Goal: Transaction & Acquisition: Purchase product/service

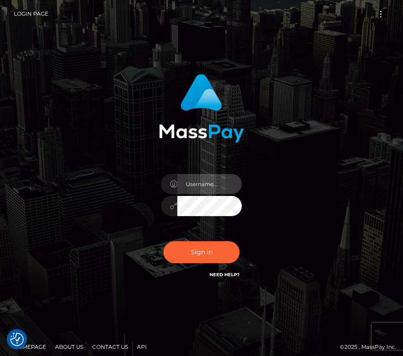
click at [183, 181] on input "text" at bounding box center [210, 184] width 65 height 20
type input "kateo"
click at [203, 187] on input "text" at bounding box center [210, 184] width 65 height 20
type input "kateo"
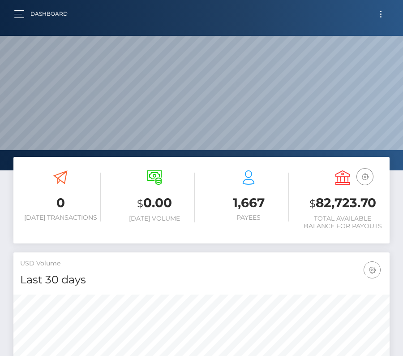
scroll to position [159, 182]
click at [382, 10] on button "Toggle navigation" at bounding box center [381, 14] width 17 height 12
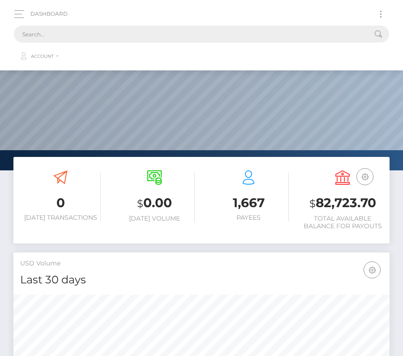
click at [179, 29] on input "text" at bounding box center [190, 34] width 352 height 17
paste input "3165298"
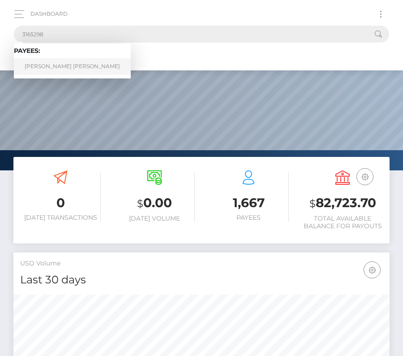
type input "3165298"
click at [52, 66] on link "Taylor Lee Williams" at bounding box center [72, 66] width 117 height 17
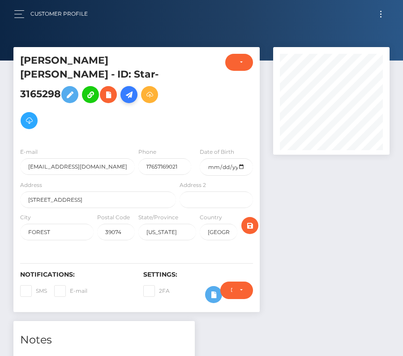
click at [129, 89] on icon at bounding box center [129, 94] width 11 height 11
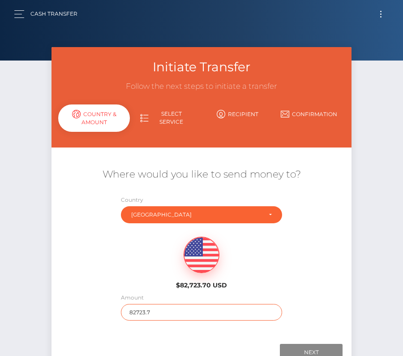
click at [167, 309] on input "82723.7" at bounding box center [202, 312] width 162 height 17
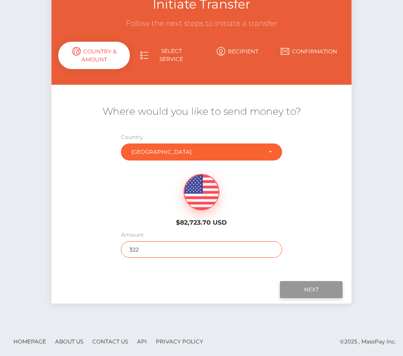
type input "322"
click at [320, 291] on input "Next" at bounding box center [311, 289] width 63 height 17
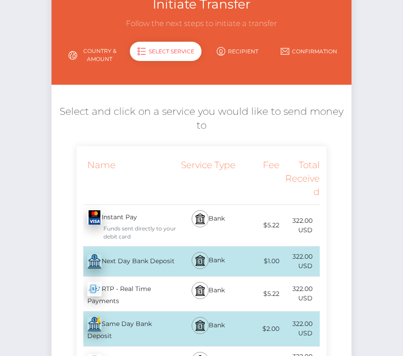
click at [120, 249] on div "Next Day Bank Deposit - USD" at bounding box center [127, 261] width 101 height 25
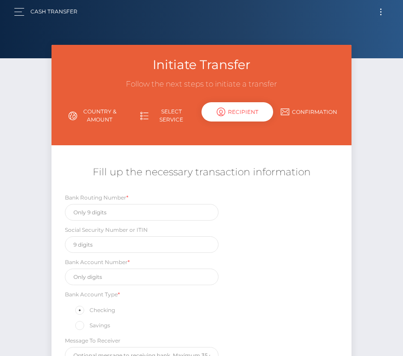
scroll to position [0, 0]
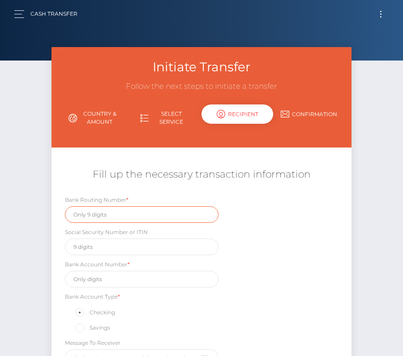
click at [120, 216] on input "text" at bounding box center [142, 214] width 154 height 17
paste input "065302154"
type input "065302154"
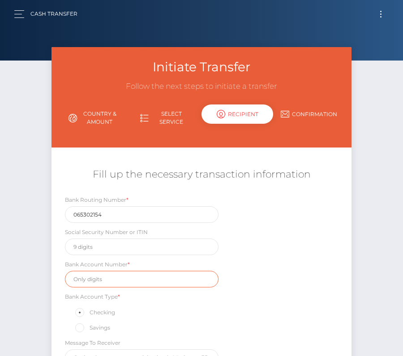
click at [126, 278] on input "text" at bounding box center [142, 279] width 154 height 17
paste input "2699114"
type input "2699114"
click at [355, 292] on div "Initiate Transfer Follow the next steps to initiate a transfer Country & Amount…" at bounding box center [202, 233] width 314 height 373
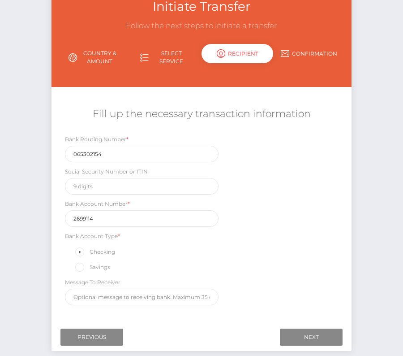
scroll to position [62, 0]
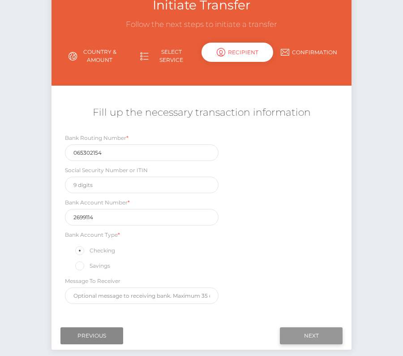
click at [328, 331] on input "Next" at bounding box center [311, 335] width 63 height 17
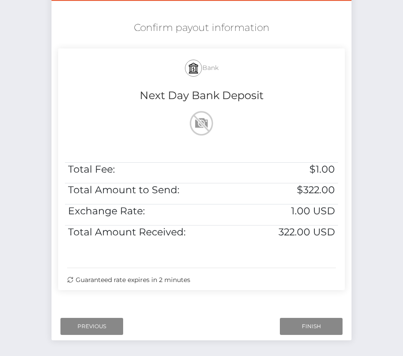
scroll to position [183, 0]
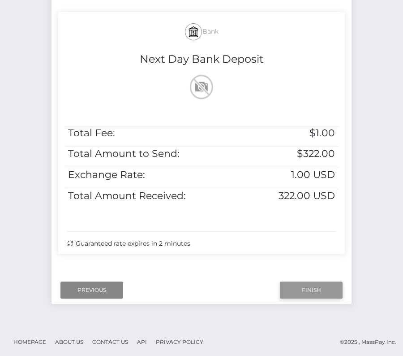
click at [315, 282] on input "Finish" at bounding box center [311, 290] width 63 height 17
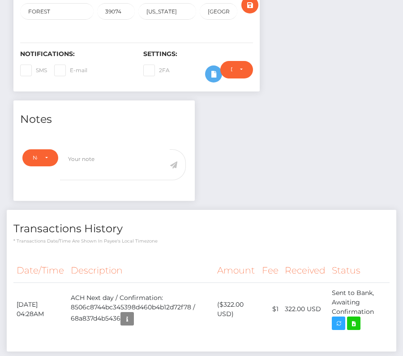
scroll to position [252, 0]
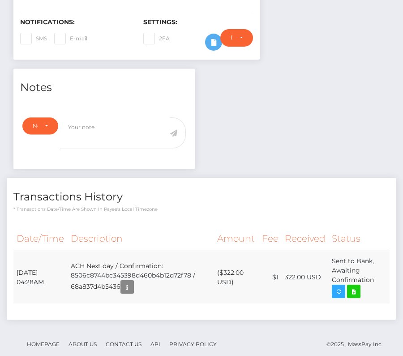
click at [234, 256] on td "($322.00 USD)" at bounding box center [236, 277] width 45 height 53
click at [357, 286] on icon at bounding box center [354, 291] width 11 height 11
click at [0, 0] on div "Taylor Lee Williams - ID: Star-3165298 ACTIVE CLOSED" at bounding box center [201, 84] width 403 height 579
drag, startPoint x: 16, startPoint y: 256, endPoint x: 382, endPoint y: 264, distance: 365.9
click at [382, 264] on tr "August 22, 2025 04:28AM ACH Next day / Confirmation: 8506c8744bc345398d460b4b12…" at bounding box center [201, 277] width 377 height 53
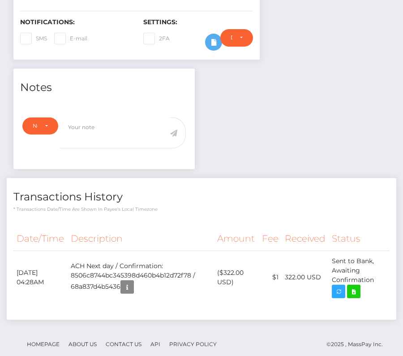
copy tr "August 22, 2025 04:28AM ACH Next day / Confirmation: 8506c8744bc345398d460b4b12…"
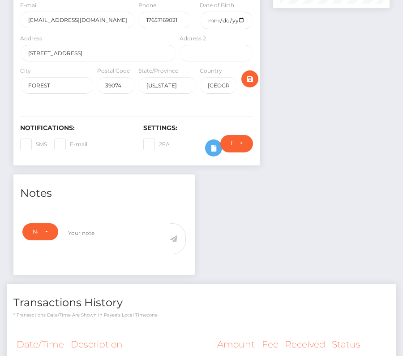
scroll to position [246, 0]
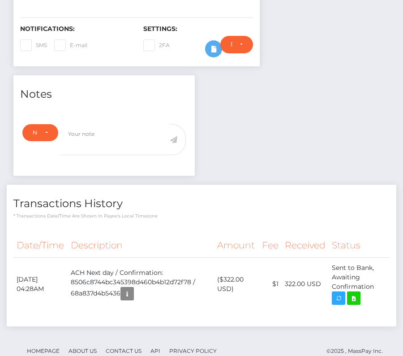
click at [96, 196] on h4 "Transactions History" at bounding box center [201, 204] width 377 height 16
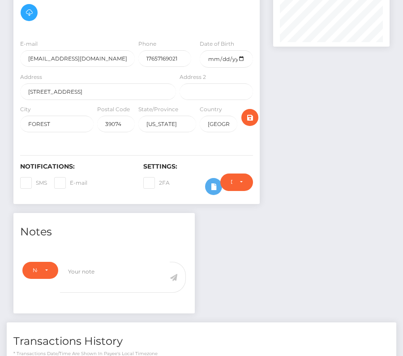
scroll to position [0, 0]
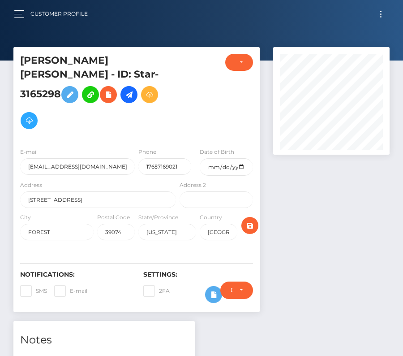
click at [378, 7] on div "Customer Profile Loading... Loading..." at bounding box center [201, 13] width 389 height 19
click at [380, 11] on button "Toggle navigation" at bounding box center [381, 14] width 17 height 12
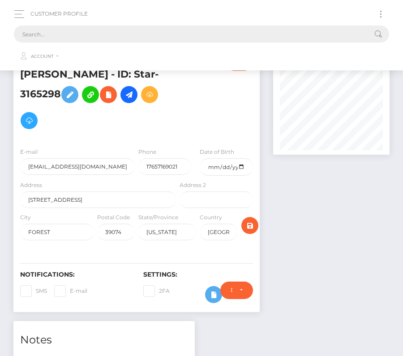
click at [170, 35] on input "text" at bounding box center [190, 34] width 352 height 17
paste input "2575891"
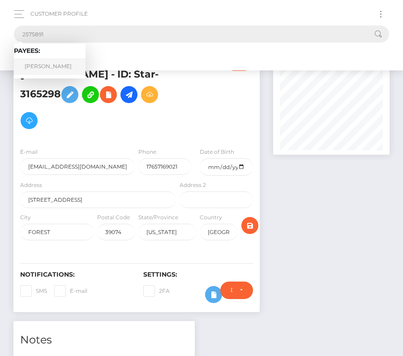
type input "2575891"
click at [49, 64] on link "Justin Lovett" at bounding box center [50, 66] width 72 height 17
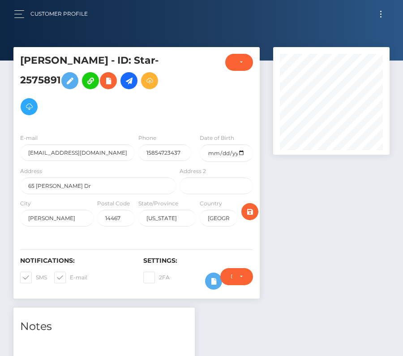
scroll to position [108, 117]
click at [240, 148] on input "date" at bounding box center [226, 152] width 53 height 17
type input "[DATE]"
click at [36, 278] on span at bounding box center [36, 277] width 0 height 7
click at [36, 277] on input "SMS" at bounding box center [39, 275] width 6 height 6
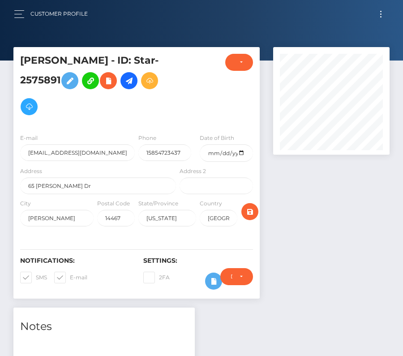
checkbox input "false"
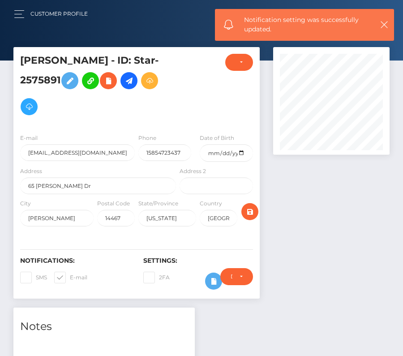
click at [70, 278] on span at bounding box center [70, 277] width 0 height 7
click at [70, 277] on input "E-mail" at bounding box center [73, 275] width 6 height 6
checkbox input "false"
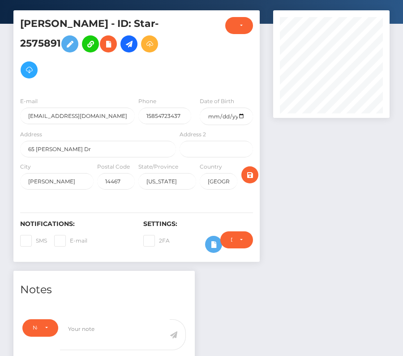
scroll to position [0, 0]
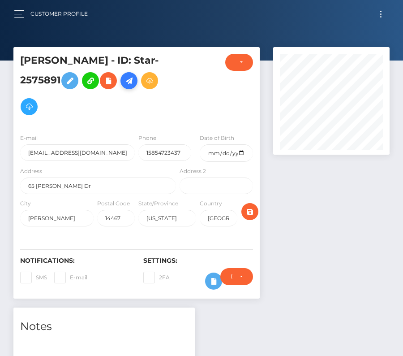
click at [133, 80] on icon at bounding box center [129, 80] width 11 height 11
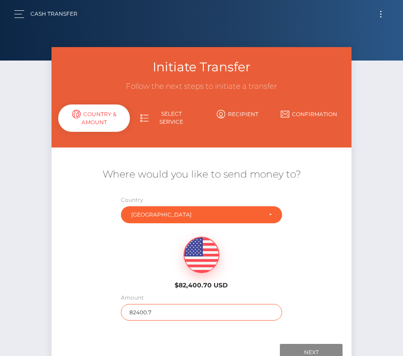
click at [149, 308] on input "82400.7" at bounding box center [202, 312] width 162 height 17
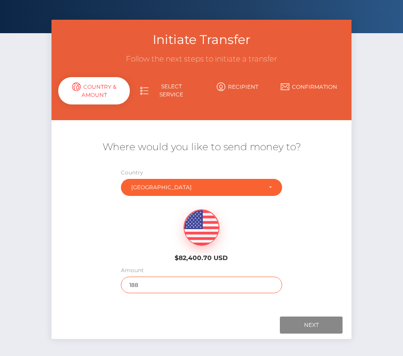
scroll to position [45, 0]
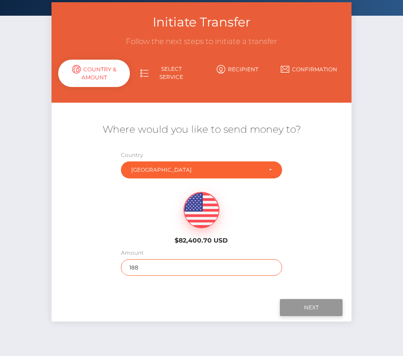
type input "188"
click at [301, 307] on input "Next" at bounding box center [311, 307] width 63 height 17
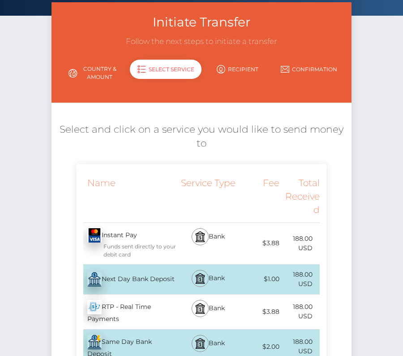
click at [127, 273] on div "Next Day Bank Deposit - USD" at bounding box center [127, 279] width 101 height 25
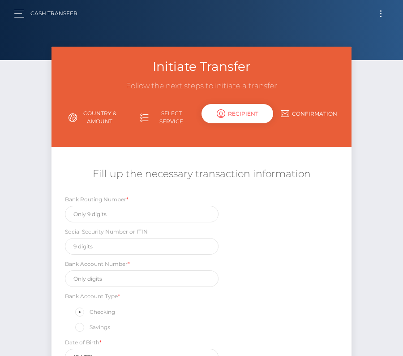
scroll to position [0, 0]
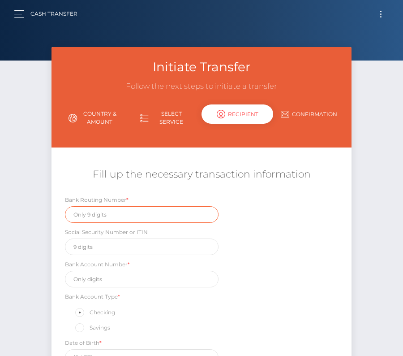
click at [119, 217] on input "text" at bounding box center [142, 214] width 154 height 17
paste input "021313103"
type input "021313103"
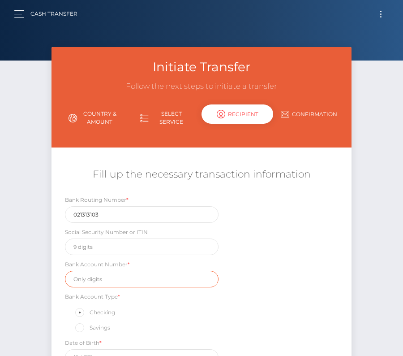
click at [126, 283] on input "text" at bounding box center [142, 279] width 154 height 17
paste input "4023022119"
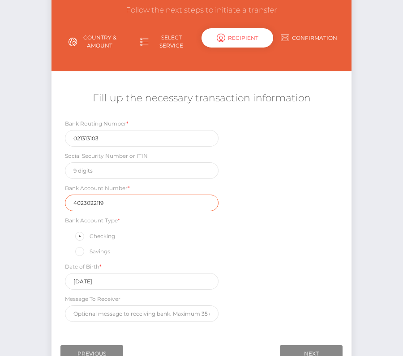
type input "4023022119"
click at [255, 274] on div "Bank Routing Number * 021313103 Social Security Number or ITIN Bank Account Num…" at bounding box center [202, 223] width 300 height 208
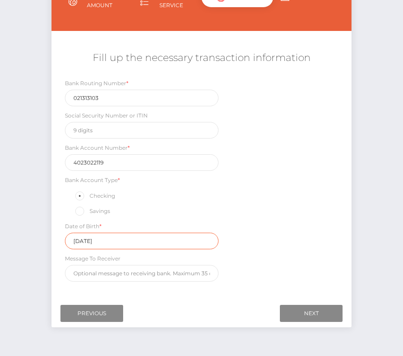
click at [111, 241] on input "2007-08-22" at bounding box center [142, 241] width 154 height 17
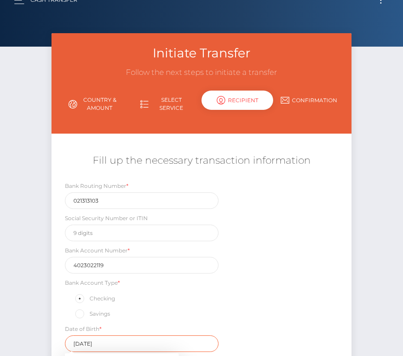
scroll to position [0, 0]
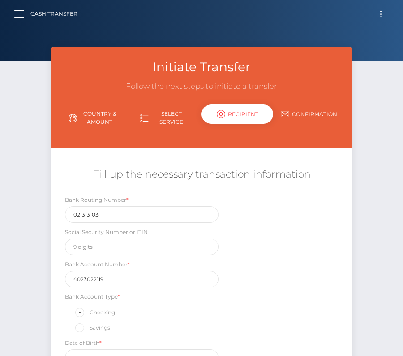
click at [378, 10] on button "Toggle navigation" at bounding box center [381, 14] width 17 height 12
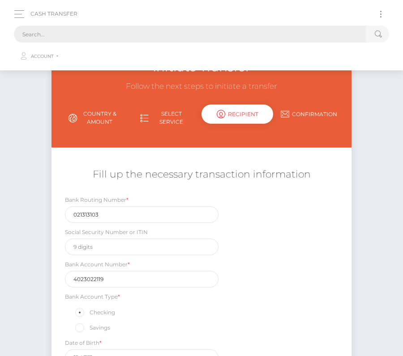
click at [211, 30] on input "text" at bounding box center [190, 34] width 352 height 17
paste input "2575891"
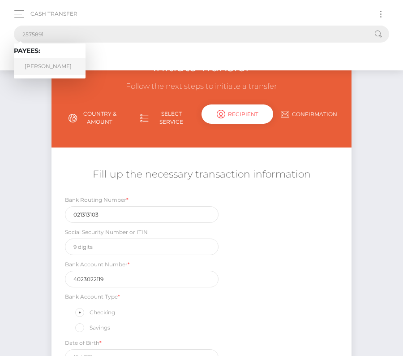
type input "2575891"
click at [50, 64] on link "Justin Lovett" at bounding box center [50, 66] width 72 height 17
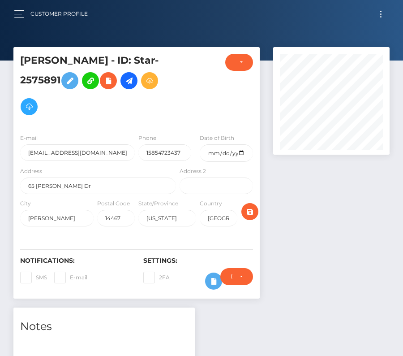
scroll to position [108, 117]
click at [245, 155] on input "date" at bounding box center [226, 152] width 53 height 17
type input "[DATE]"
click at [253, 209] on icon "submit" at bounding box center [250, 211] width 11 height 11
click at [133, 86] on icon at bounding box center [129, 80] width 11 height 11
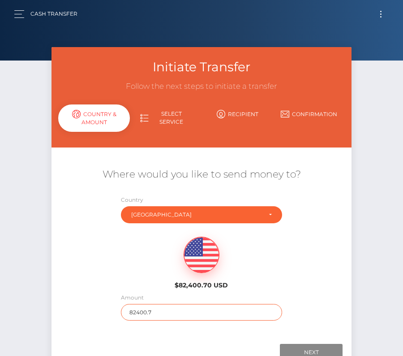
click at [137, 318] on input "82400.7" at bounding box center [202, 312] width 162 height 17
click at [137, 313] on input "82400.7" at bounding box center [202, 312] width 162 height 17
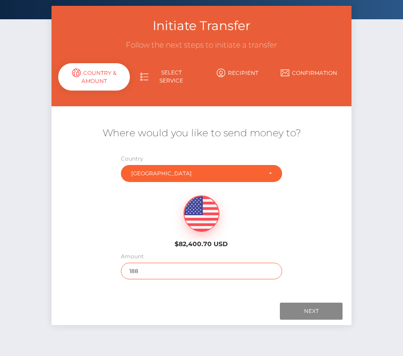
scroll to position [63, 0]
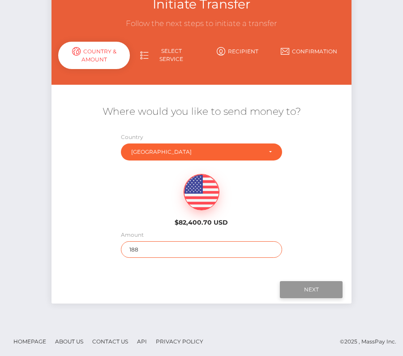
type input "188"
click at [309, 286] on input "Next" at bounding box center [311, 289] width 63 height 17
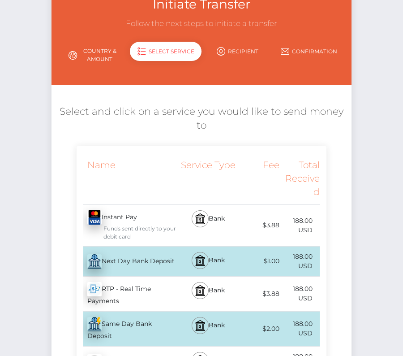
click at [130, 249] on div "Next Day Bank Deposit - USD" at bounding box center [127, 261] width 101 height 25
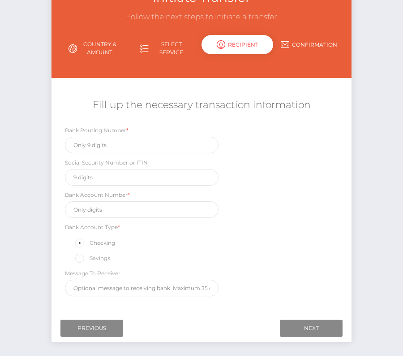
scroll to position [75, 0]
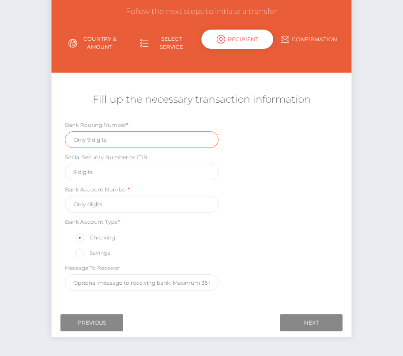
click at [131, 145] on input "text" at bounding box center [142, 139] width 154 height 17
paste input "021313103"
type input "021313103"
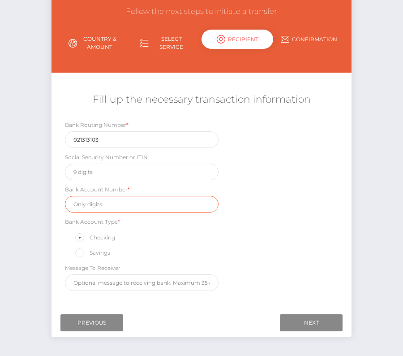
click at [120, 200] on input "text" at bounding box center [142, 204] width 154 height 17
paste input "4023022119"
type input "4023022119"
click at [252, 218] on div "Bank Routing Number * 021313103 Social Security Number or ITIN Bank Account Num…" at bounding box center [202, 207] width 300 height 175
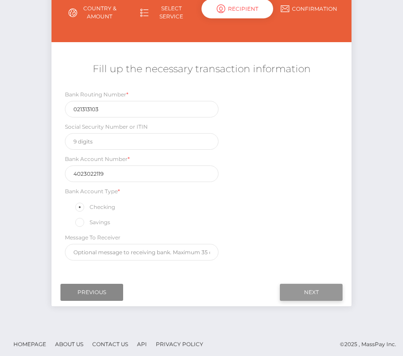
click at [301, 284] on input "Next" at bounding box center [311, 292] width 63 height 17
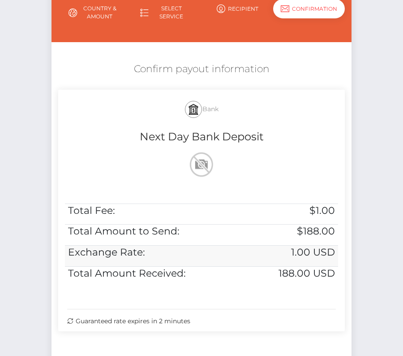
scroll to position [183, 0]
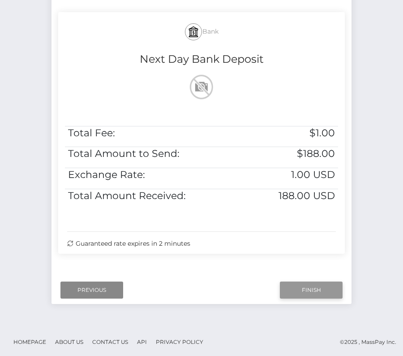
click at [307, 287] on input "Finish" at bounding box center [311, 290] width 63 height 17
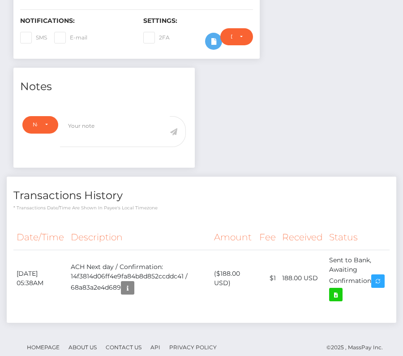
scroll to position [247, 0]
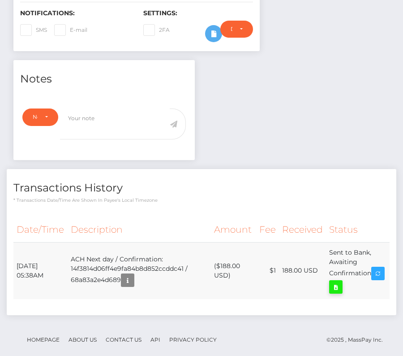
click at [342, 282] on icon at bounding box center [336, 287] width 11 height 11
click at [0, 0] on div "[PERSON_NAME] - ID: Star-2575891 ACTIVE DEACTIVE" at bounding box center [201, 84] width 403 height 569
drag, startPoint x: 13, startPoint y: 257, endPoint x: 383, endPoint y: 266, distance: 370.4
click at [383, 266] on div "Date/Time Description Amount Fee Received Status" at bounding box center [202, 263] width 390 height 104
click at [383, 266] on td "Sent to Bank, Awaiting Confirmation" at bounding box center [358, 270] width 64 height 57
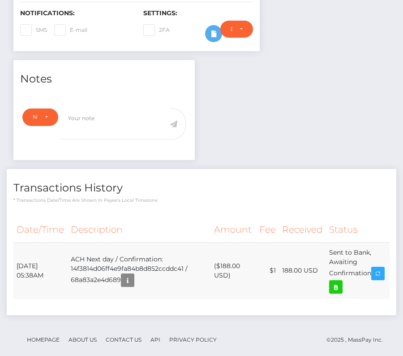
drag, startPoint x: 383, startPoint y: 274, endPoint x: 15, endPoint y: 260, distance: 368.3
click at [15, 260] on tr "[DATE] 05:38AM ACH Next day / Confirmation: 14f3814d06ff4e9fa84b8d852ccddc41 / …" at bounding box center [201, 270] width 377 height 57
copy table "Date/Time Description Amount Fee Received Status"
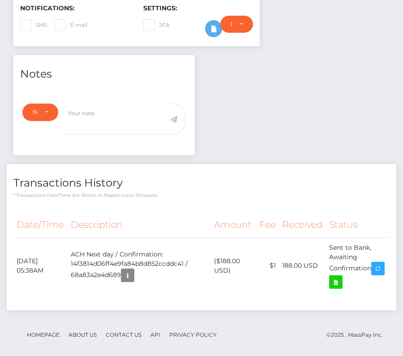
scroll to position [0, 0]
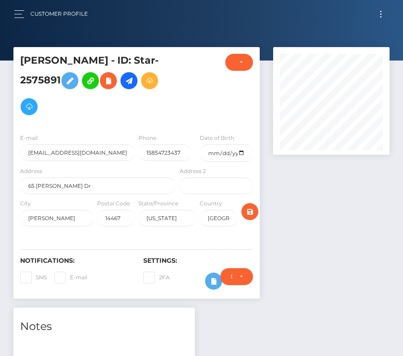
click at [384, 11] on button "Toggle navigation" at bounding box center [381, 14] width 17 height 12
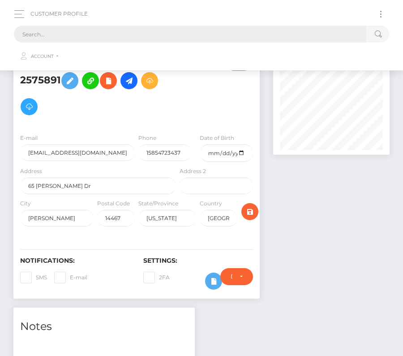
click at [104, 40] on input "text" at bounding box center [190, 34] width 352 height 17
click at [104, 35] on input "text" at bounding box center [190, 34] width 352 height 17
paste input "2080812"
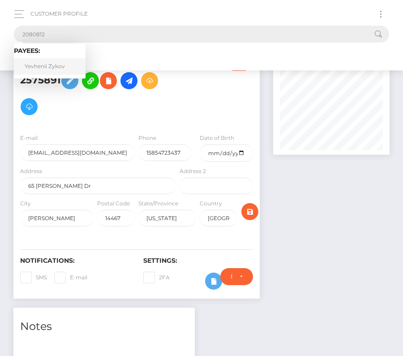
type input "2080812"
click at [49, 59] on link "Yevhenii Zykov" at bounding box center [50, 66] width 72 height 17
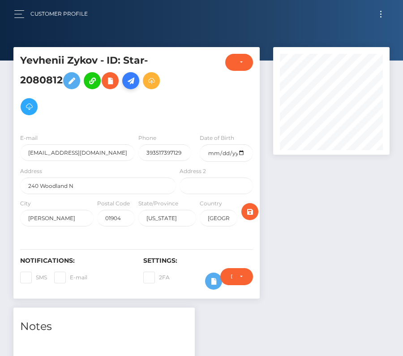
click at [131, 80] on icon at bounding box center [131, 80] width 11 height 11
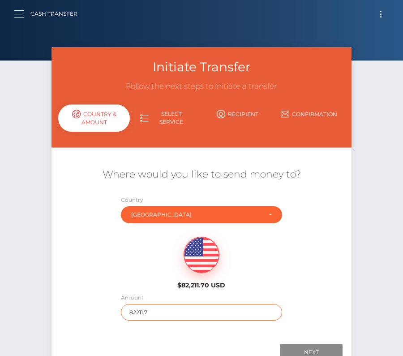
click at [148, 312] on input "82211.7" at bounding box center [202, 312] width 162 height 17
type input "3000"
click at [318, 347] on input "Next" at bounding box center [311, 352] width 63 height 17
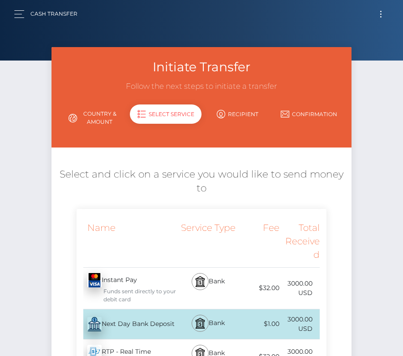
click at [129, 314] on div "Next Day Bank Deposit - USD" at bounding box center [127, 324] width 101 height 25
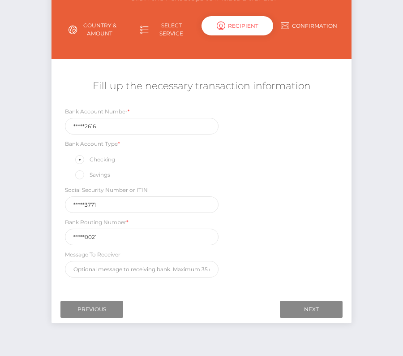
scroll to position [105, 0]
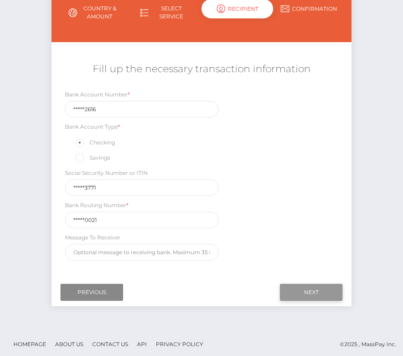
click at [321, 285] on input "Next" at bounding box center [311, 292] width 63 height 17
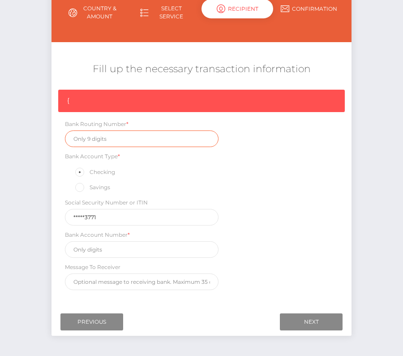
click at [119, 136] on input "text" at bounding box center [142, 138] width 154 height 17
paste input "021000021"
type input "021000021"
click at [102, 256] on div "{ Bank Routing Number * 021000021 Bank Account Type * Checking Savings Social S…" at bounding box center [202, 192] width 300 height 205
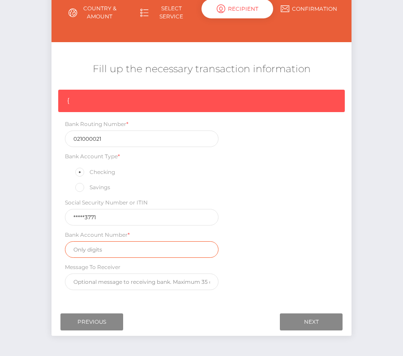
click at [97, 251] on input "text" at bounding box center [142, 249] width 154 height 17
paste input "675092616"
type input "675092616"
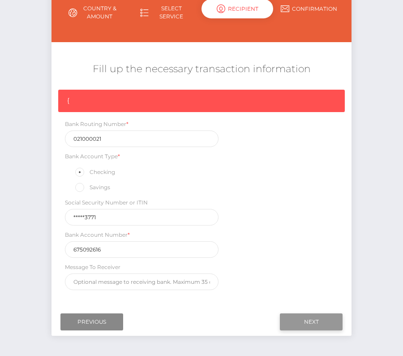
click at [325, 314] on input "Next" at bounding box center [311, 321] width 63 height 17
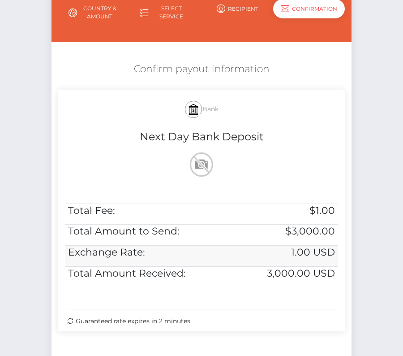
scroll to position [183, 0]
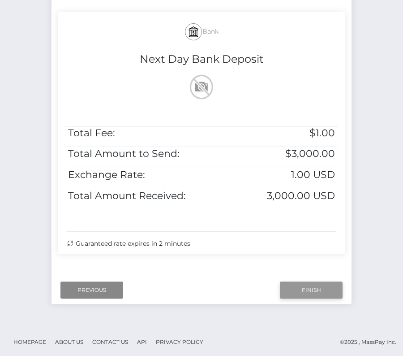
click at [308, 285] on input "Finish" at bounding box center [311, 290] width 63 height 17
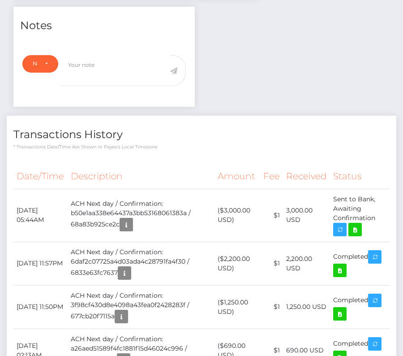
scroll to position [309, 0]
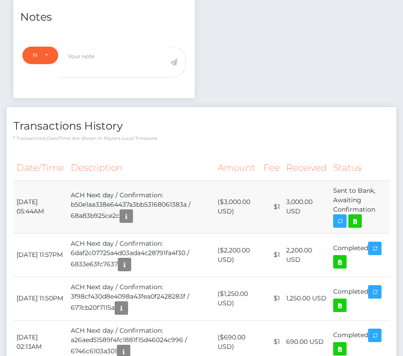
drag, startPoint x: 16, startPoint y: 194, endPoint x: 384, endPoint y: 206, distance: 368.7
click at [384, 206] on tr "[DATE] 05:44AM ACH Next day / Confirmation: b50e1aa338e64437a3bb53168061383a / …" at bounding box center [201, 206] width 377 height 53
copy tr "[DATE] 05:44AM ACH Next day / Confirmation: b50e1aa338e64437a3bb53168061383a / …"
click at [358, 218] on icon at bounding box center [355, 221] width 11 height 11
click at [0, 0] on div "Yevhenii Zykov - ID: Star-2080812 ACTIVE DEACTIVE" at bounding box center [201, 172] width 403 height 869
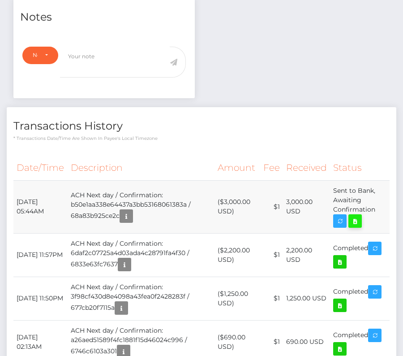
click at [360, 218] on icon at bounding box center [355, 221] width 11 height 11
click at [0, 0] on div "Yevhenii Zykov - ID: Star-2080812 ACTIVE DEACTIVE" at bounding box center [201, 172] width 403 height 869
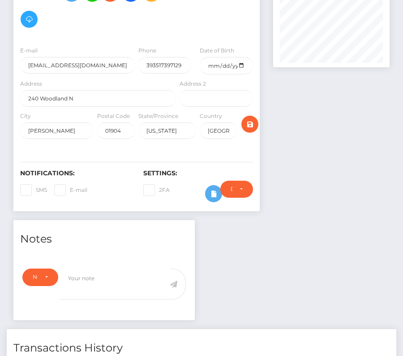
scroll to position [0, 0]
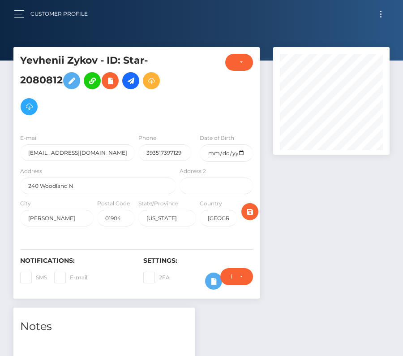
click at [379, 16] on button "Toggle navigation" at bounding box center [381, 14] width 17 height 12
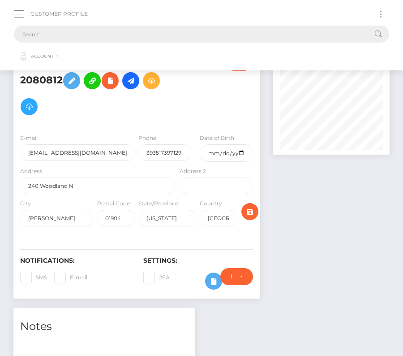
click at [164, 35] on input "text" at bounding box center [190, 34] width 352 height 17
paste input "733583"
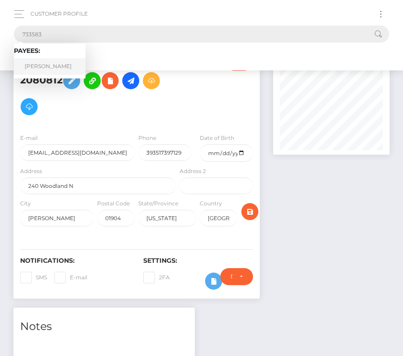
type input "733583"
click at [52, 66] on link "[PERSON_NAME]" at bounding box center [50, 66] width 72 height 17
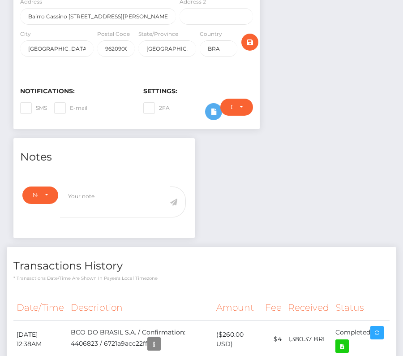
scroll to position [234, 0]
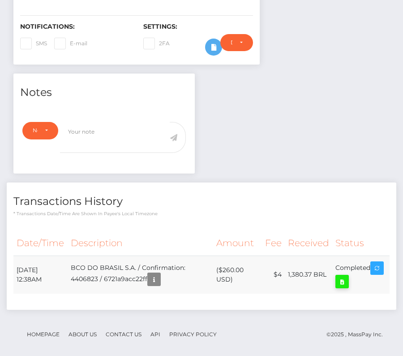
click at [348, 276] on icon at bounding box center [342, 281] width 11 height 11
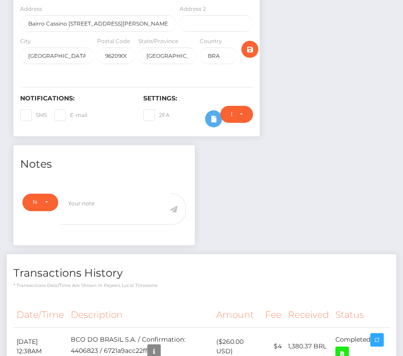
scroll to position [0, 0]
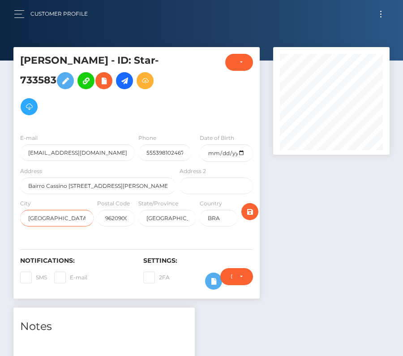
click at [69, 220] on input "[GEOGRAPHIC_DATA]" at bounding box center [57, 218] width 74 height 17
click at [130, 84] on icon at bounding box center [124, 80] width 11 height 11
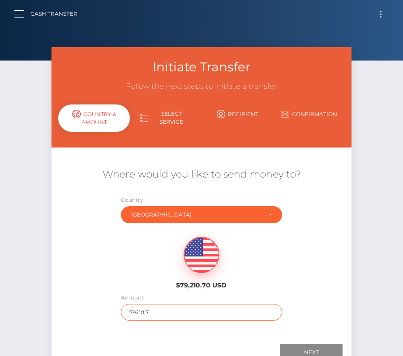
click at [157, 312] on input "79210.7" at bounding box center [202, 312] width 162 height 17
type input "216"
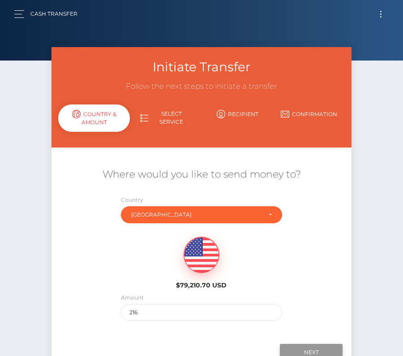
click at [308, 348] on input "Next" at bounding box center [311, 352] width 63 height 17
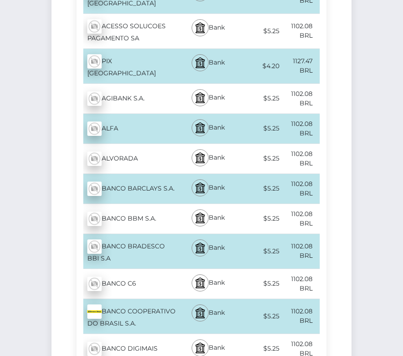
scroll to position [319, 0]
click at [143, 299] on div "BANCO COOPERATIVO DO BRASIL S.A. - BRL" at bounding box center [127, 316] width 101 height 35
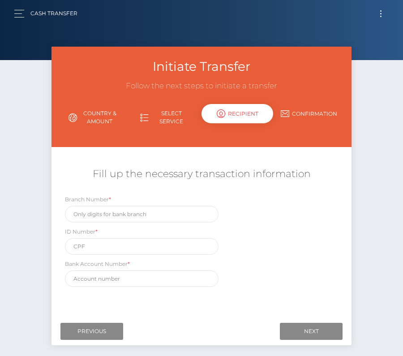
scroll to position [0, 0]
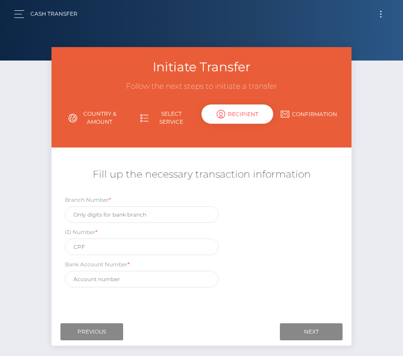
click at [378, 14] on button "Toggle navigation" at bounding box center [381, 14] width 17 height 12
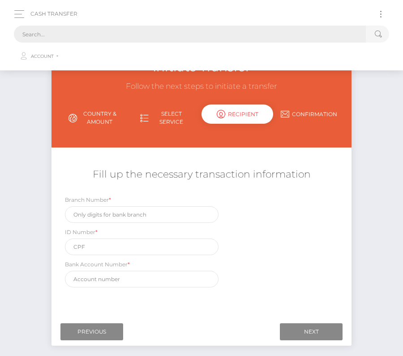
click at [134, 37] on input "text" at bounding box center [190, 34] width 352 height 17
paste input "733583"
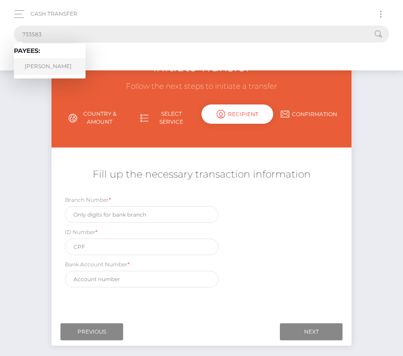
type input "733583"
click at [38, 65] on link "RICARDO MARCOLLA" at bounding box center [50, 66] width 72 height 17
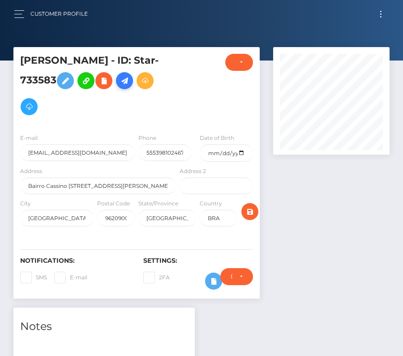
click at [130, 78] on icon at bounding box center [124, 80] width 11 height 11
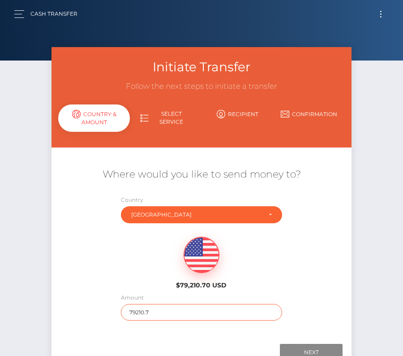
click at [138, 316] on input "79210.7" at bounding box center [202, 312] width 162 height 17
type input "216"
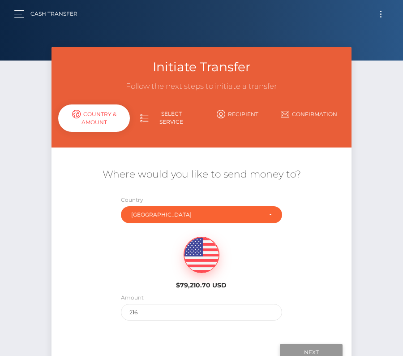
click at [312, 350] on input "Next" at bounding box center [311, 352] width 63 height 17
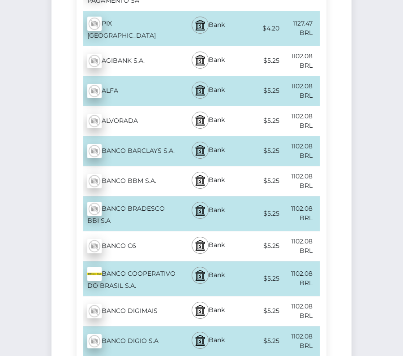
scroll to position [384, 0]
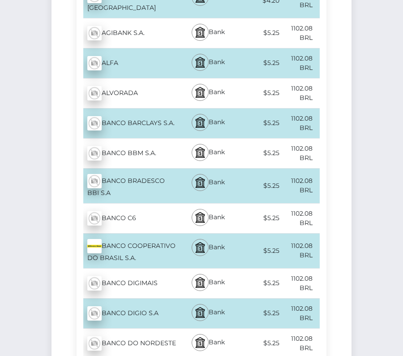
click at [146, 234] on div "BANCO COOPERATIVO DO BRASIL S.A. - BRL" at bounding box center [127, 251] width 101 height 35
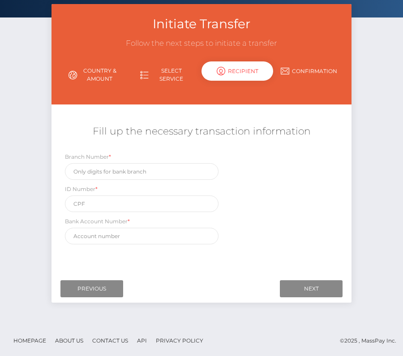
scroll to position [0, 0]
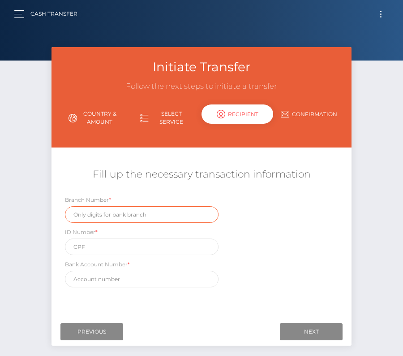
click at [107, 216] on input "text" at bounding box center [142, 214] width 154 height 17
paste input "BR3600000000026940001148303C1"
type input "BR3600000000026940001148303C1"
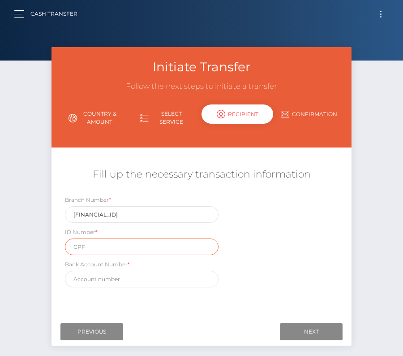
click at [128, 243] on input "text" at bounding box center [142, 246] width 154 height 17
paste input "14009937769"
type input "14009937769"
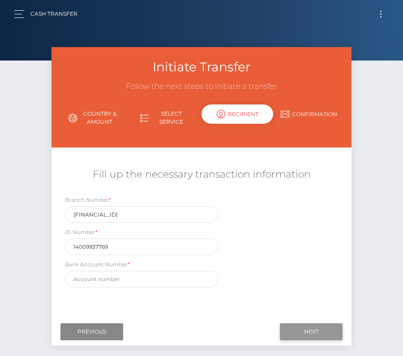
click at [312, 336] on input "Next" at bounding box center [311, 331] width 63 height 17
drag, startPoint x: 177, startPoint y: 216, endPoint x: -5, endPoint y: 211, distance: 181.6
click at [0, 211] on html "Starcling LLC Dashboard Transactions Ledger Payees Cancellations" at bounding box center [201, 199] width 403 height 399
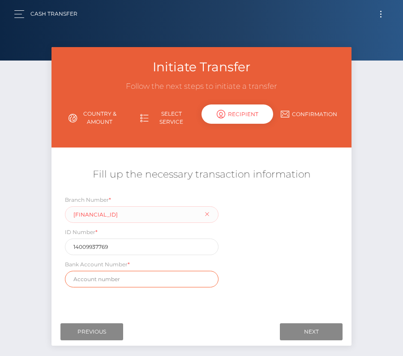
click at [128, 276] on input "text" at bounding box center [142, 279] width 154 height 17
paste input "BR3600000000026940001148303C1"
type input "BR3600000000026940001148303C1"
drag, startPoint x: 117, startPoint y: 199, endPoint x: 63, endPoint y: 199, distance: 54.2
click at [63, 199] on div "Branch Number * BR3600000000026940001148303C1" at bounding box center [141, 209] width 167 height 28
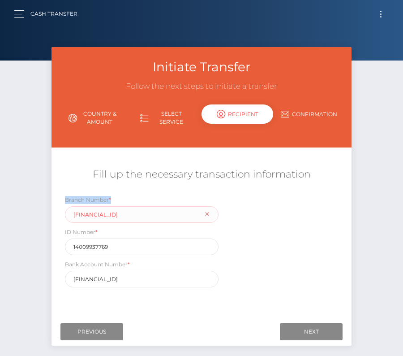
copy label "Branch Number *"
drag, startPoint x: 176, startPoint y: 212, endPoint x: 61, endPoint y: 212, distance: 115.2
click at [61, 212] on div "Branch Number * BR3600000000026940001148303C1" at bounding box center [141, 209] width 167 height 28
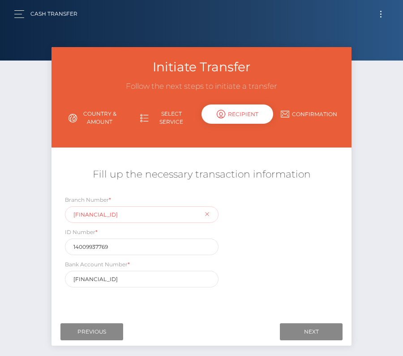
paste input "2694-8"
click at [270, 268] on div "Branch Number * 2694-8 ID Number * 14009937769 Bank Account Number * BR36000000…" at bounding box center [202, 243] width 300 height 97
click at [90, 219] on input "2694-8" at bounding box center [142, 214] width 154 height 17
click at [90, 218] on input "2694-8" at bounding box center [142, 214] width 154 height 17
click at [89, 217] on input "2694-8" at bounding box center [142, 214] width 154 height 17
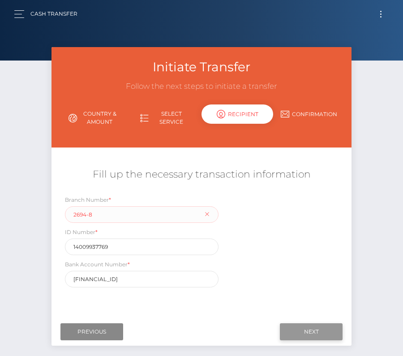
click at [310, 329] on input "Next" at bounding box center [311, 331] width 63 height 17
click at [90, 214] on input "2694-8" at bounding box center [142, 214] width 154 height 17
type input "26948"
drag, startPoint x: 178, startPoint y: 276, endPoint x: 69, endPoint y: 276, distance: 108.0
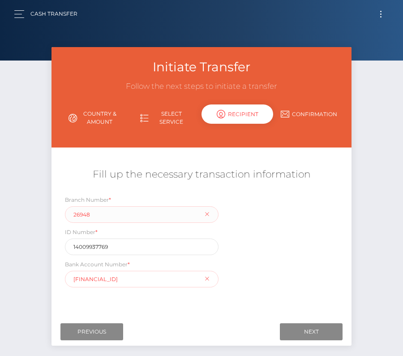
click at [69, 276] on input "BR3600000000026940001148303C1" at bounding box center [142, 279] width 154 height 17
paste input "114830-3"
drag, startPoint x: 93, startPoint y: 277, endPoint x: 98, endPoint y: 330, distance: 54.0
click at [93, 277] on input "114830-3" at bounding box center [142, 279] width 154 height 17
type input "1148303"
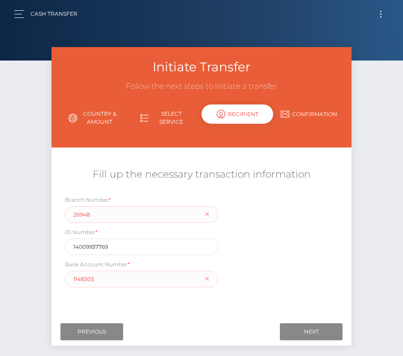
click at [318, 323] on div "Next Finish Previous" at bounding box center [202, 332] width 300 height 28
click at [312, 332] on input "Next" at bounding box center [311, 331] width 63 height 17
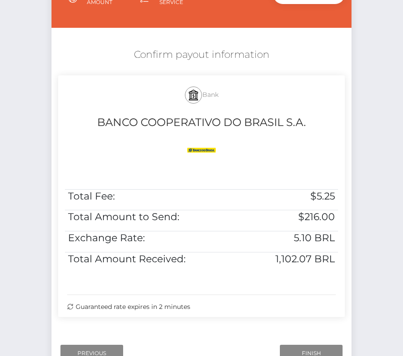
scroll to position [120, 0]
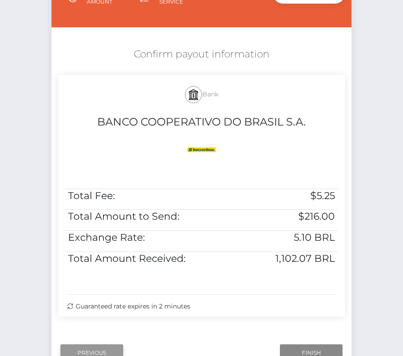
click at [97, 347] on input "Previous" at bounding box center [92, 352] width 63 height 17
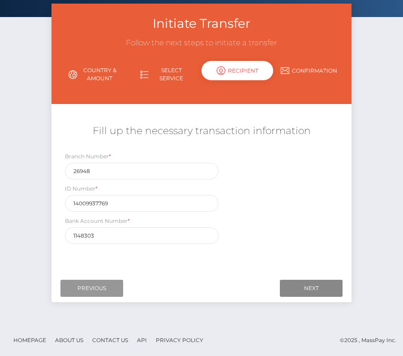
scroll to position [43, 0]
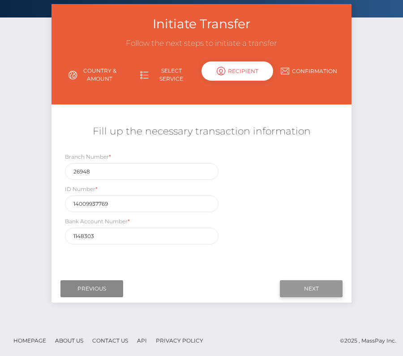
click at [311, 290] on input "Next" at bounding box center [311, 288] width 63 height 17
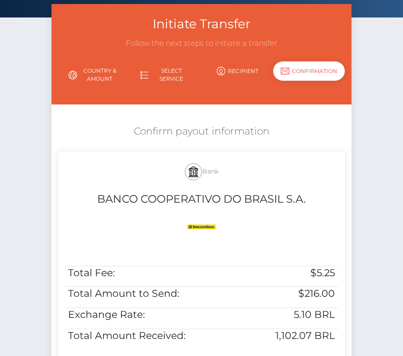
scroll to position [152, 0]
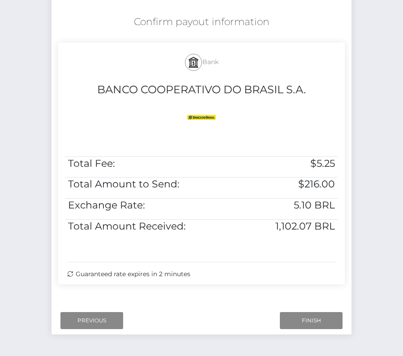
drag, startPoint x: 350, startPoint y: 238, endPoint x: 125, endPoint y: 22, distance: 312.0
click at [125, 22] on div "Confirm payout information Bank BANCO COOPERATIVO DO BRASIL S.A. Total Fee: $5.…" at bounding box center [202, 152] width 300 height 282
copy div "Confirm payout information Bank BANCO COOPERATIVO DO BRASIL S.A. Total Fee: $5.…"
click at [307, 320] on input "Finish" at bounding box center [311, 320] width 63 height 17
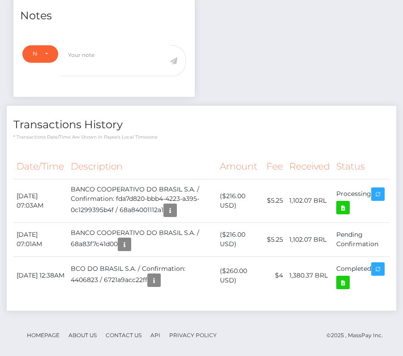
scroll to position [232, 0]
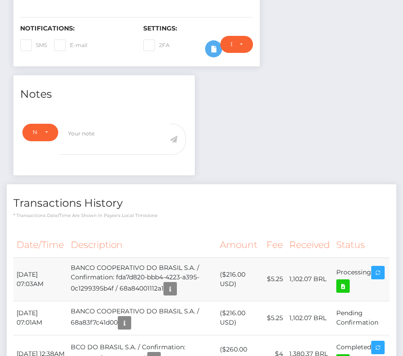
drag, startPoint x: 17, startPoint y: 270, endPoint x: 372, endPoint y: 273, distance: 355.5
click at [372, 273] on tr "[DATE] 07:03AM BANCO COOPERATIVO DO BRASIL S.A. / Confirmation: fda7d820-bbb4-4…" at bounding box center [201, 278] width 377 height 43
copy tr "[DATE] 07:03AM BANCO COOPERATIVO DO BRASIL S.A. / Confirmation: fda7d820-bbb4-4…"
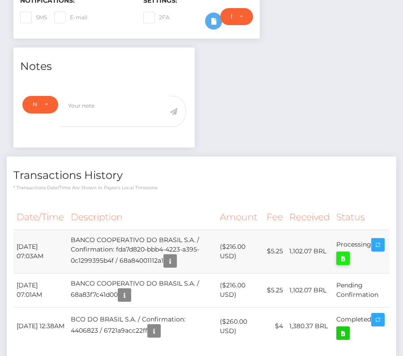
click at [349, 254] on icon at bounding box center [343, 258] width 11 height 11
click at [0, 0] on div "[PERSON_NAME] - ID: Star-733583 ACTIVE DEACTIVE" at bounding box center [201, 101] width 403 height 628
click at [213, 217] on th "Description" at bounding box center [142, 217] width 149 height 25
